Goal: Check status: Check status

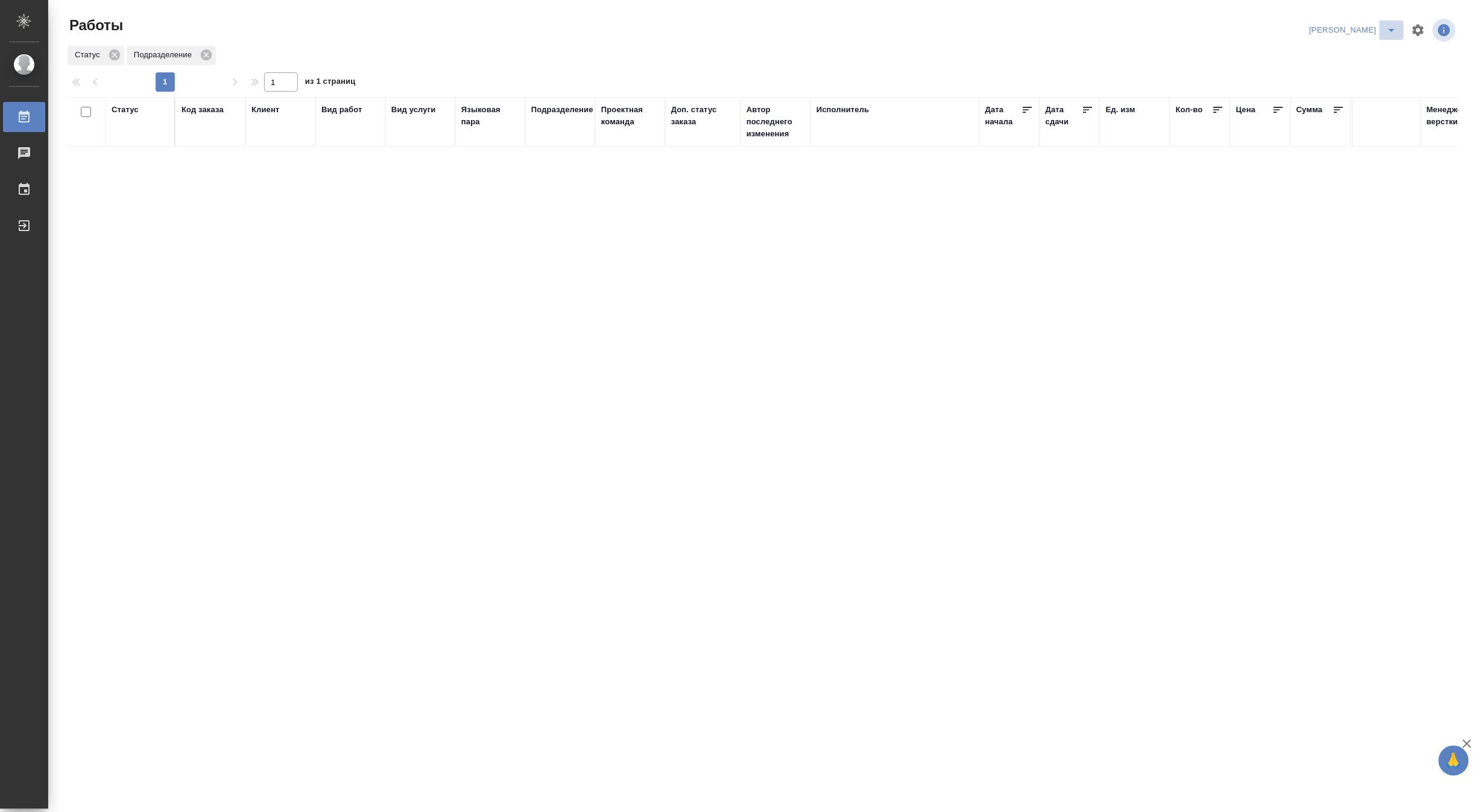
click at [1391, 26] on icon "split button" at bounding box center [1392, 30] width 14 height 14
click at [1356, 55] on li "[PERSON_NAME] работе" at bounding box center [1346, 55] width 116 height 19
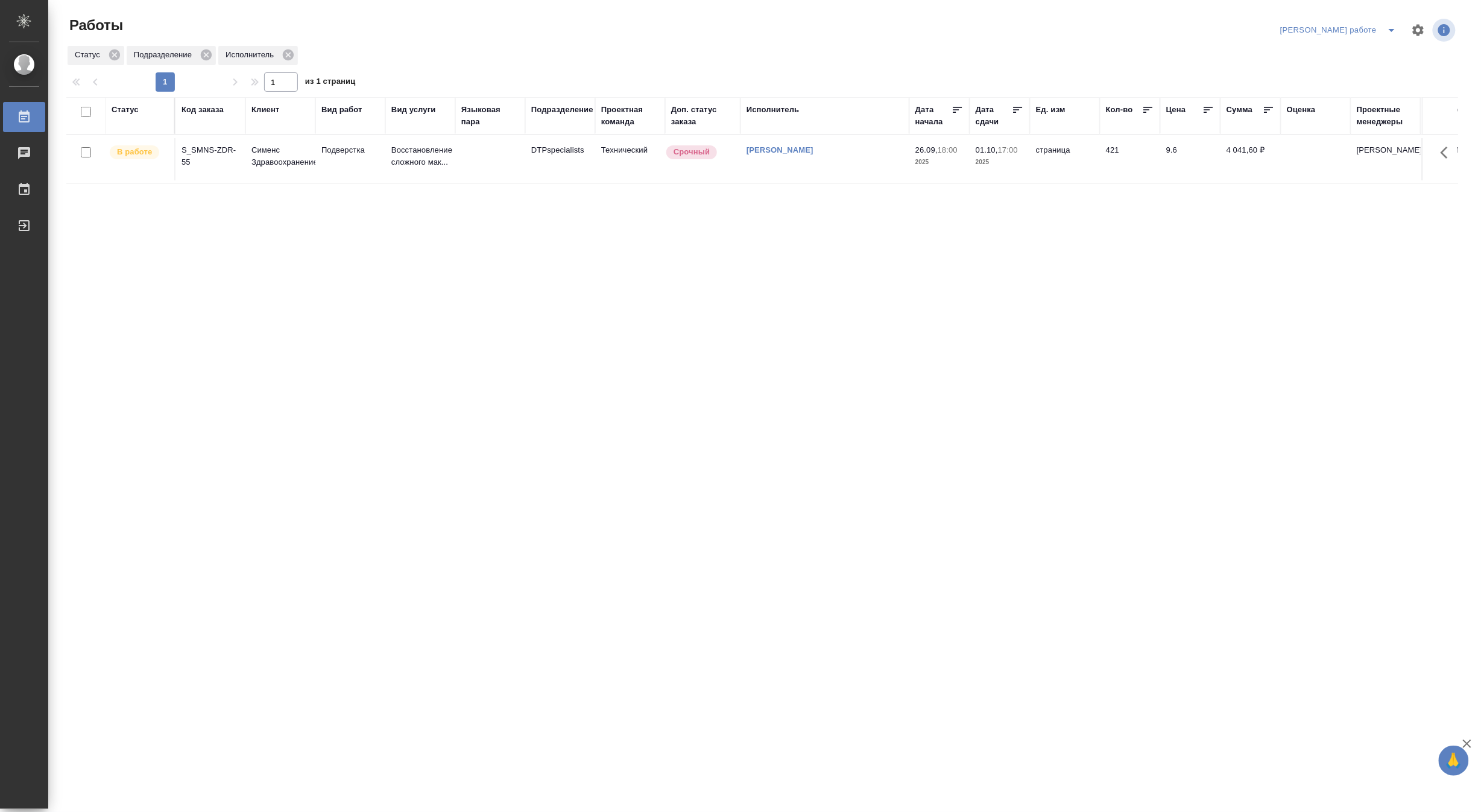
drag, startPoint x: 0, startPoint y: 0, endPoint x: 1395, endPoint y: 28, distance: 1395.3
click at [1395, 28] on icon "split button" at bounding box center [1392, 30] width 14 height 14
click at [1338, 89] on li "Ждемс" at bounding box center [1349, 93] width 109 height 19
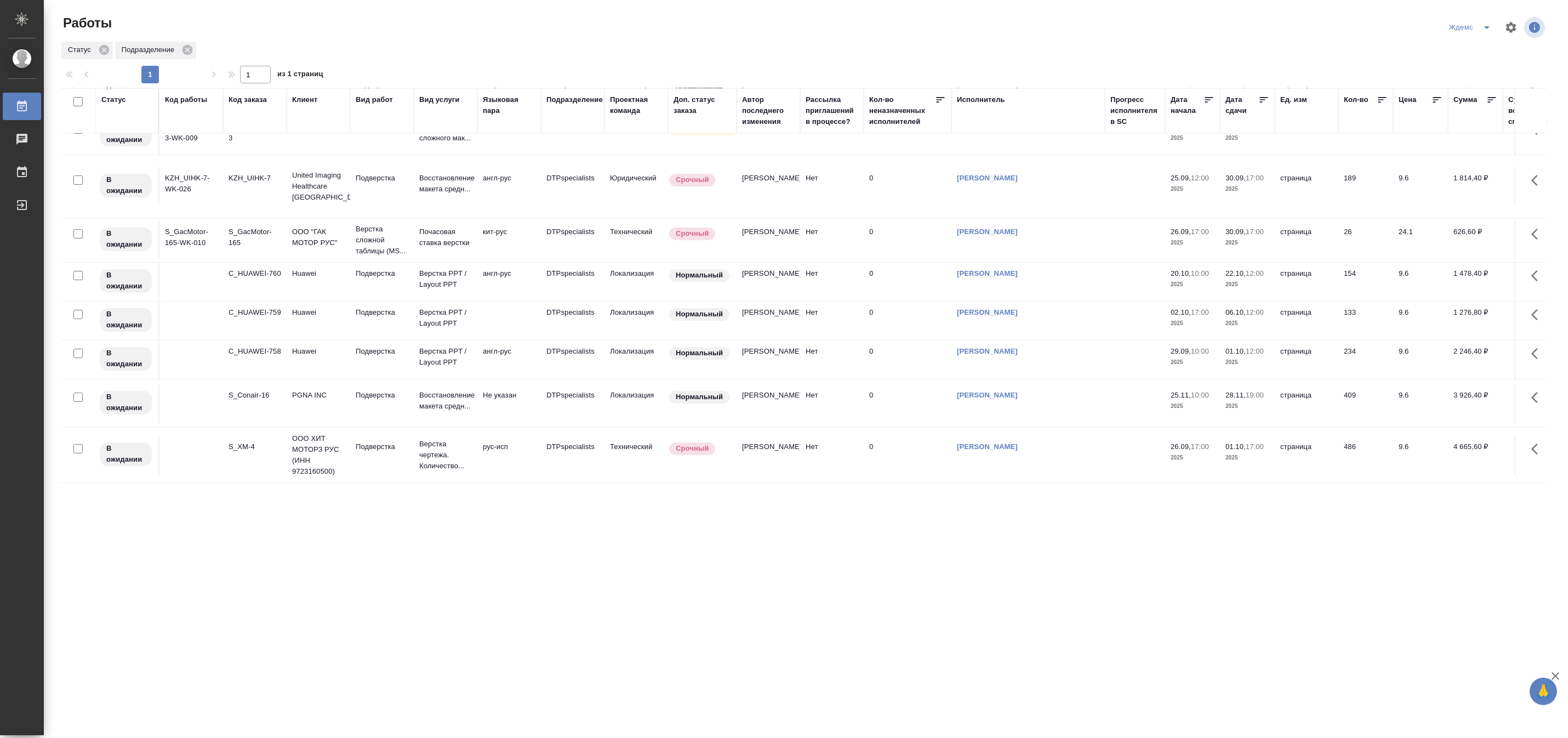
scroll to position [95, 0]
